Goal: Task Accomplishment & Management: Manage account settings

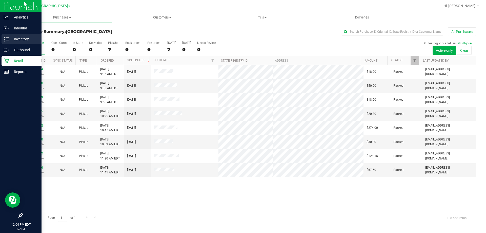
click at [14, 39] on p "Inventory" at bounding box center [24, 39] width 30 height 6
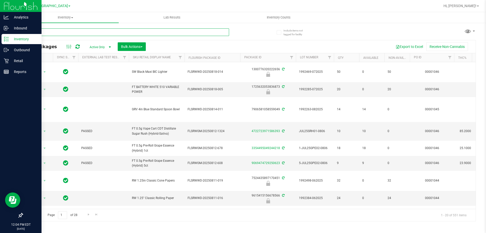
click at [88, 32] on input "text" at bounding box center [125, 32] width 207 height 8
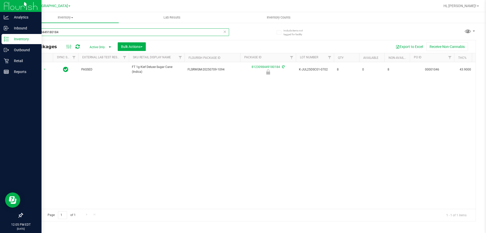
type input "8123098449180184"
click at [38, 68] on span "Action" at bounding box center [35, 69] width 14 height 7
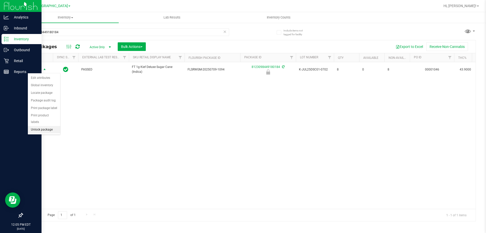
click at [40, 126] on li "Unlock package" at bounding box center [44, 130] width 32 height 8
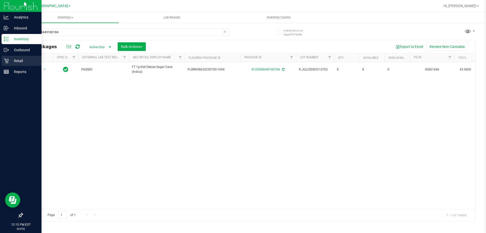
click at [5, 63] on icon at bounding box center [6, 60] width 5 height 5
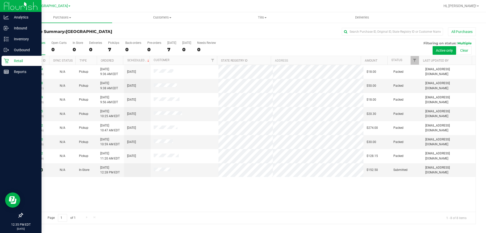
click at [37, 170] on link "11822849" at bounding box center [36, 170] width 14 height 4
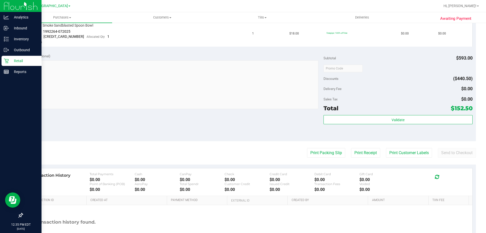
scroll to position [359, 0]
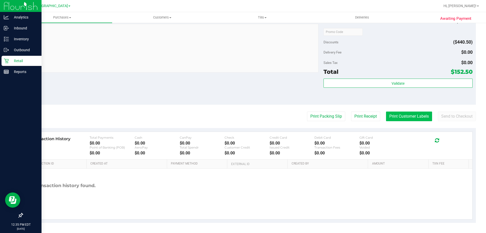
click at [410, 118] on button "Print Customer Labels" at bounding box center [409, 116] width 46 height 10
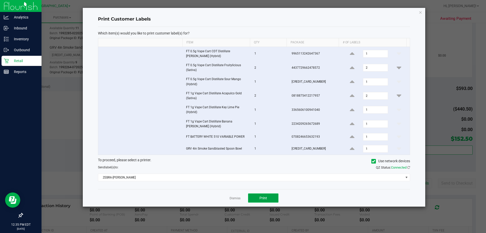
click at [259, 200] on button "Print" at bounding box center [263, 197] width 30 height 9
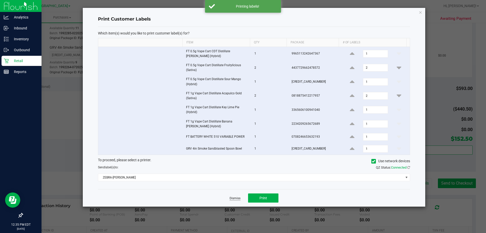
click at [238, 198] on link "Dismiss" at bounding box center [235, 198] width 11 height 4
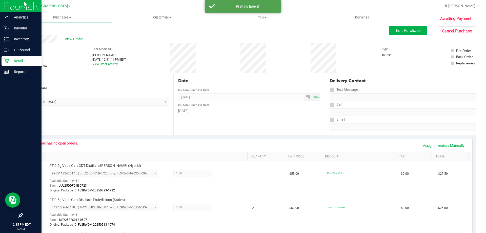
scroll to position [0, 0]
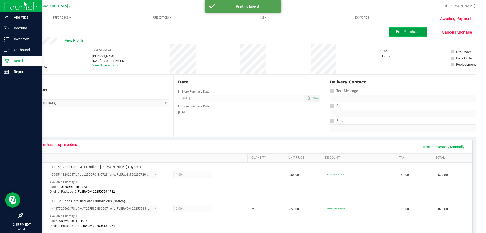
click at [408, 32] on span "Edit Purchase" at bounding box center [408, 31] width 25 height 5
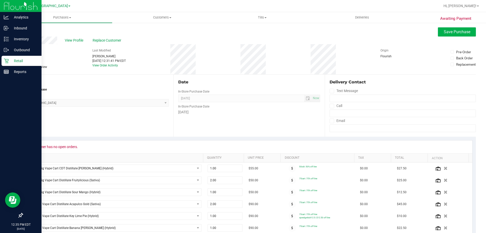
click at [25, 67] on icon at bounding box center [24, 67] width 3 height 0
click at [0, 0] on input "Needs review" at bounding box center [0, 0] width 0 height 0
click at [448, 33] on span "Save Purchase" at bounding box center [457, 31] width 27 height 5
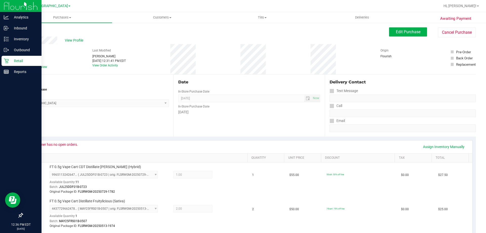
click at [5, 60] on icon at bounding box center [6, 61] width 5 height 5
